Goal: Check status

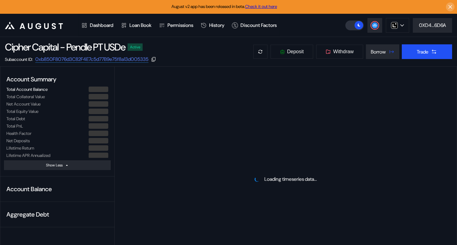
select select "*"
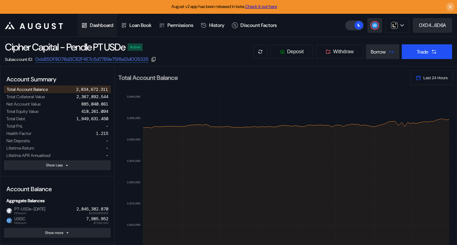
click at [107, 26] on div "Dashboard" at bounding box center [102, 25] width 24 height 6
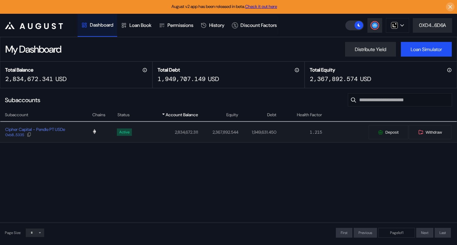
click at [140, 142] on td "Active" at bounding box center [127, 132] width 29 height 20
select select "*"
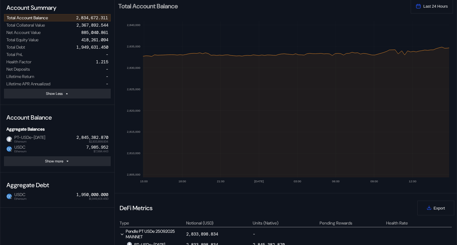
scroll to position [80, 0]
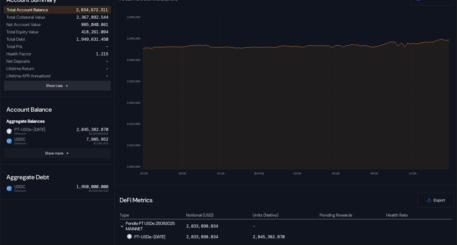
click at [89, 154] on button "Show more" at bounding box center [57, 154] width 107 height 10
